Goal: Navigation & Orientation: Find specific page/section

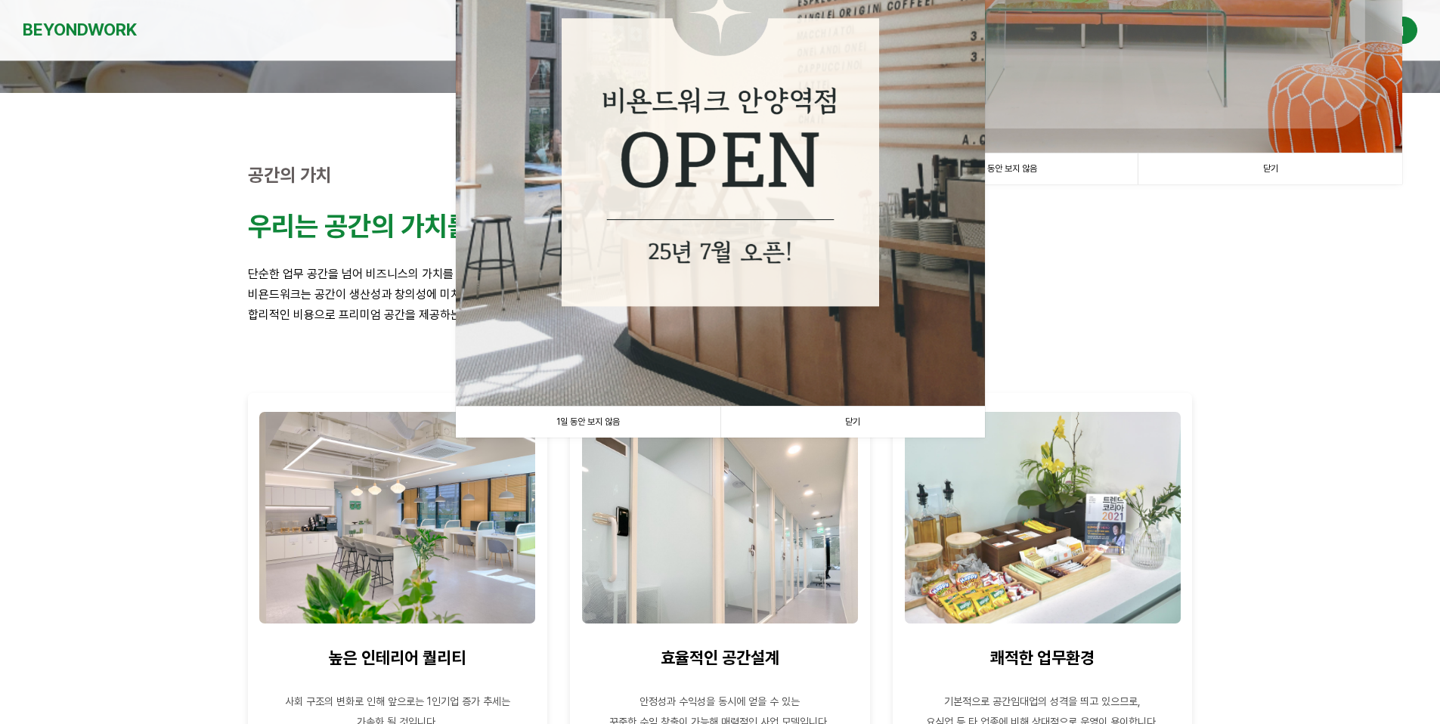
scroll to position [377, 0]
click at [613, 419] on link "1일 동안 보지 않음" at bounding box center [588, 421] width 265 height 31
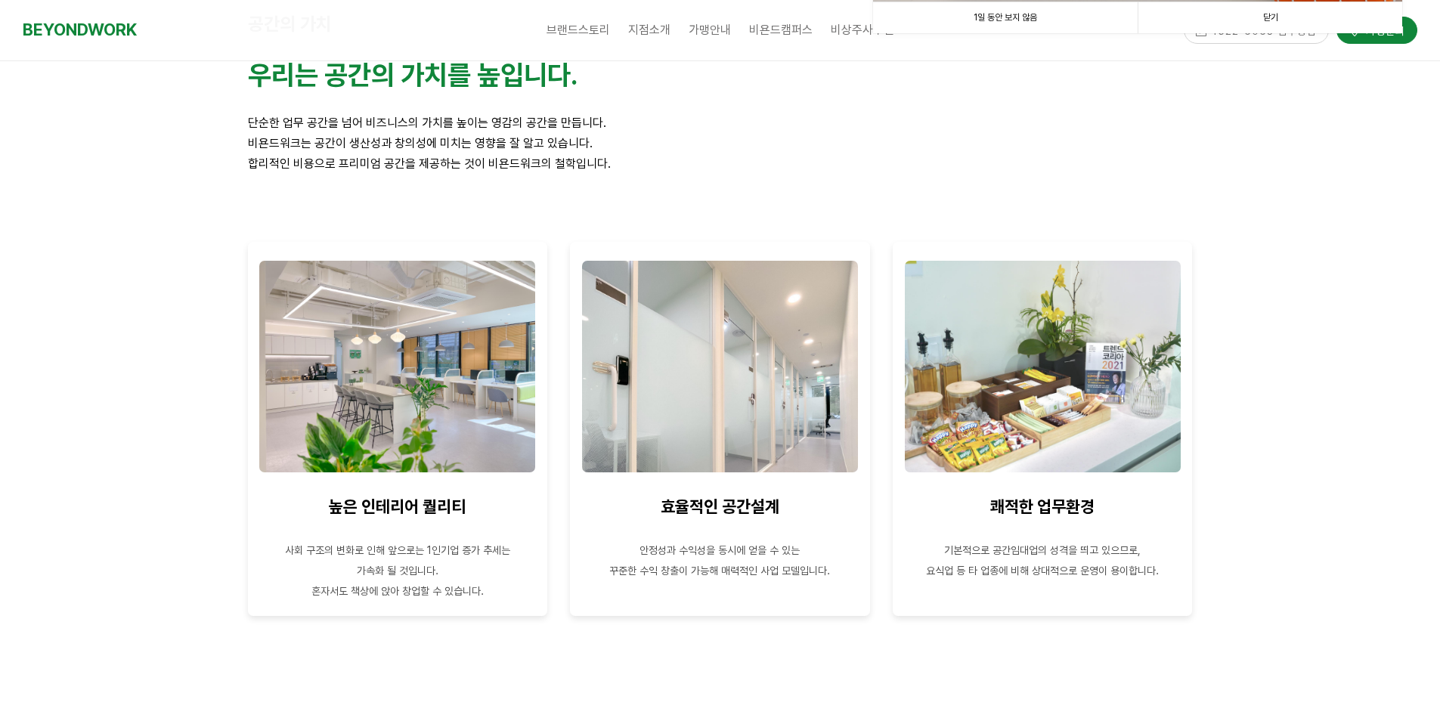
scroll to position [528, 0]
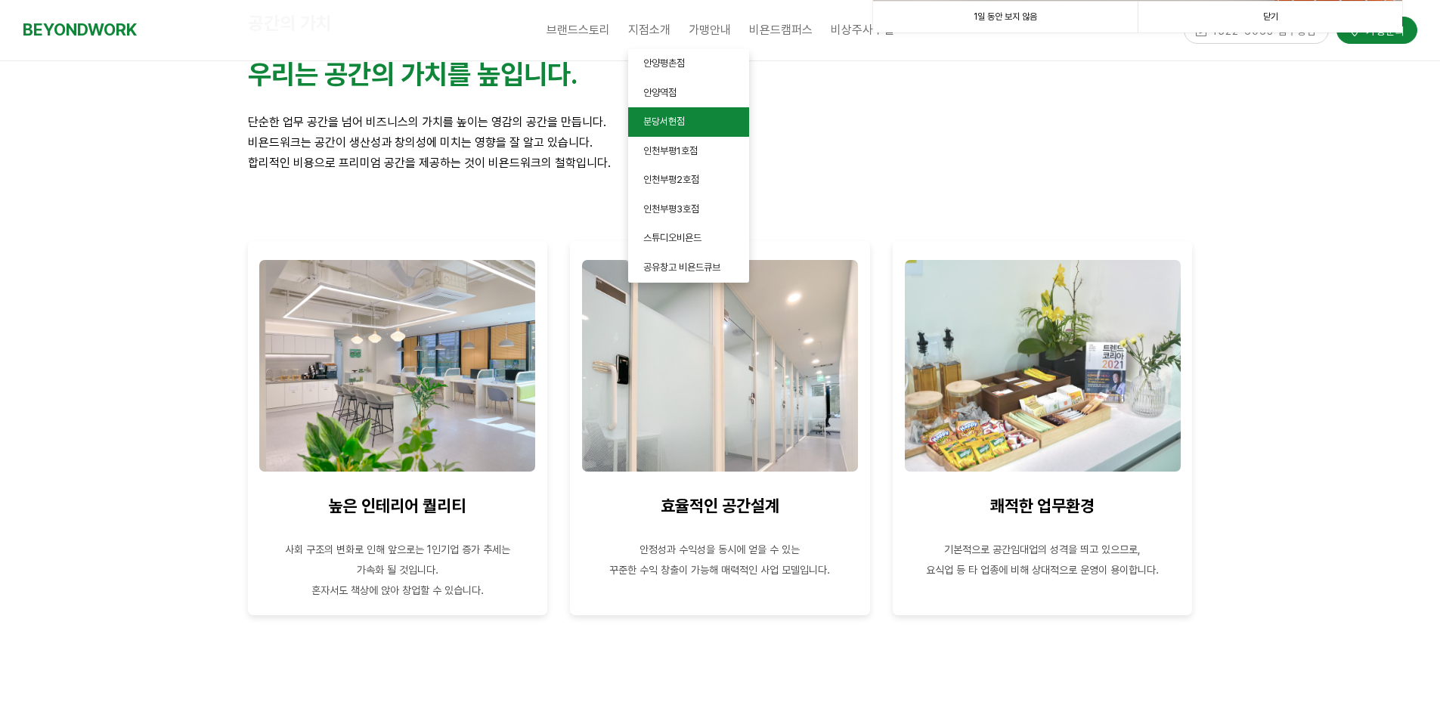
click at [651, 117] on span "분당서현점" at bounding box center [664, 121] width 42 height 11
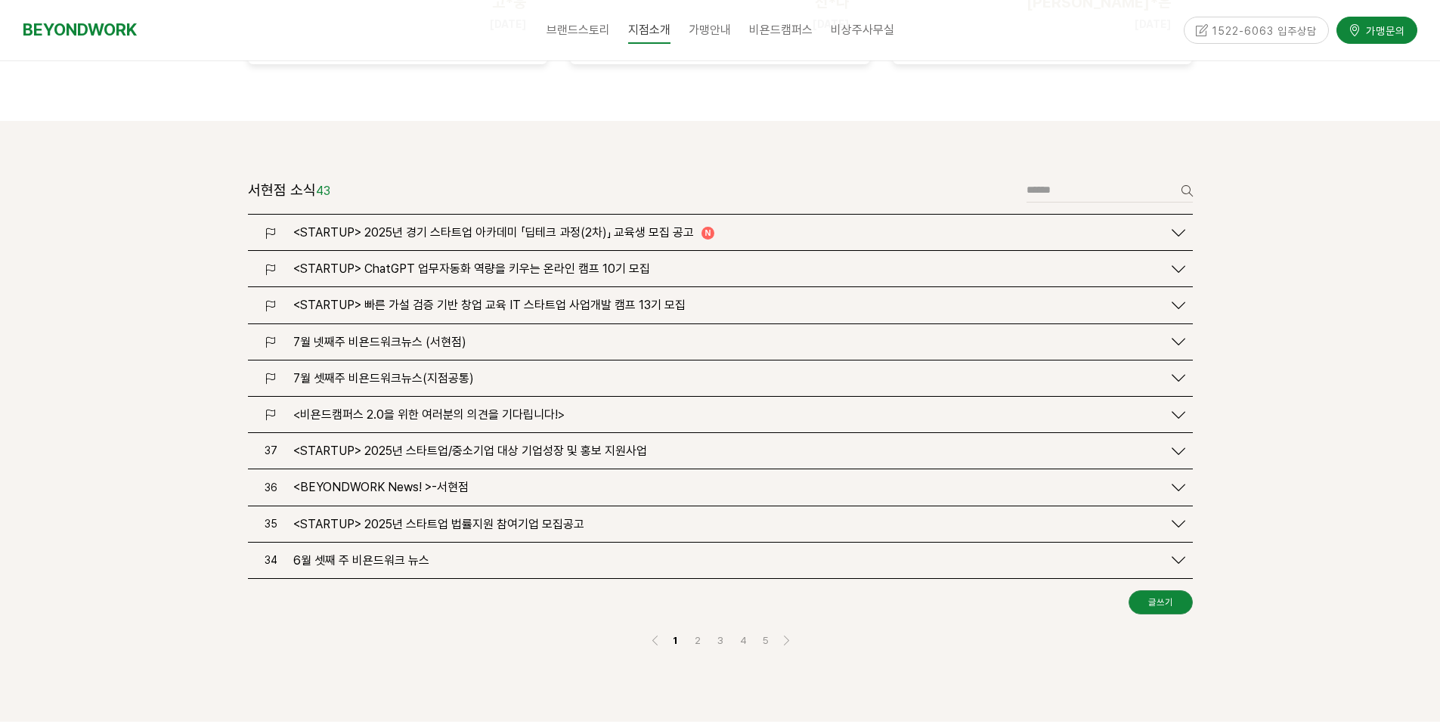
scroll to position [1662, 0]
click at [730, 79] on link "공유오피스 전망" at bounding box center [749, 93] width 121 height 29
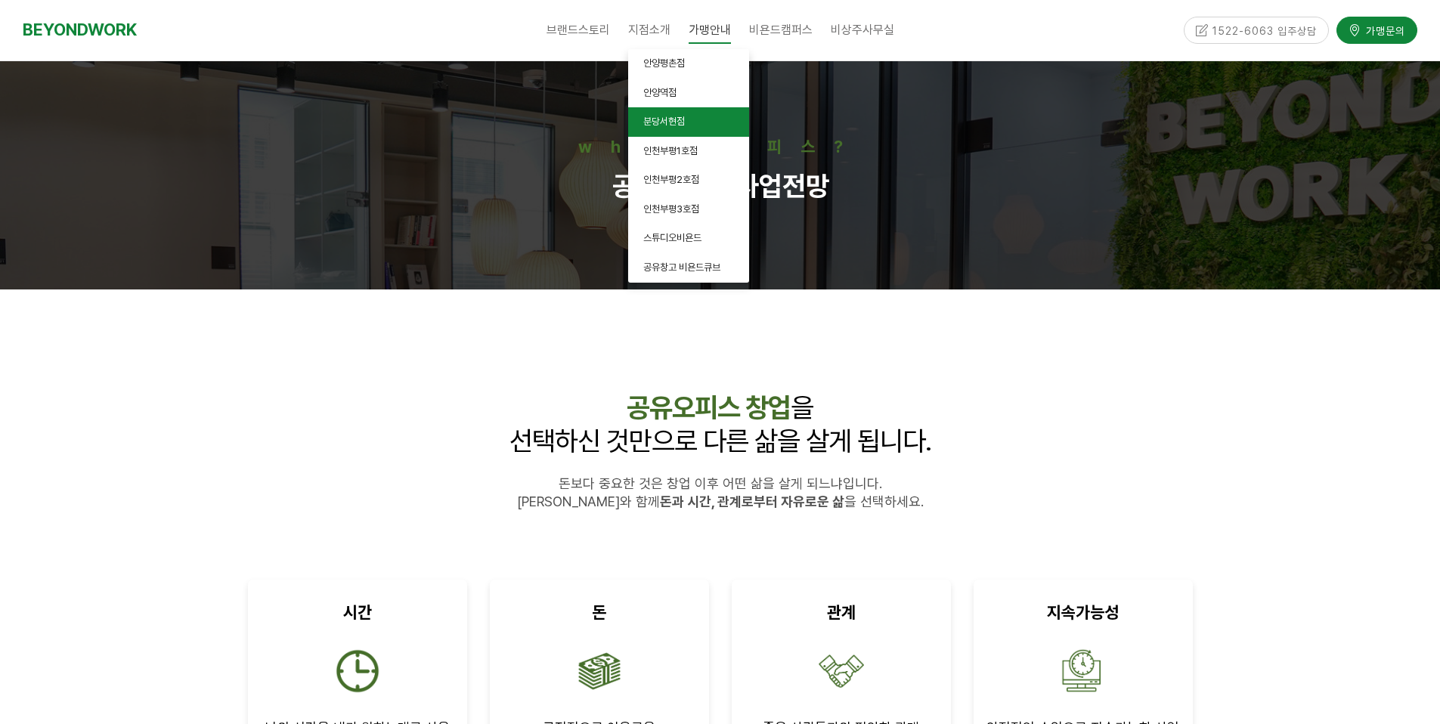
click at [661, 123] on span "분당서현점" at bounding box center [664, 121] width 42 height 11
